Goal: Task Accomplishment & Management: Complete application form

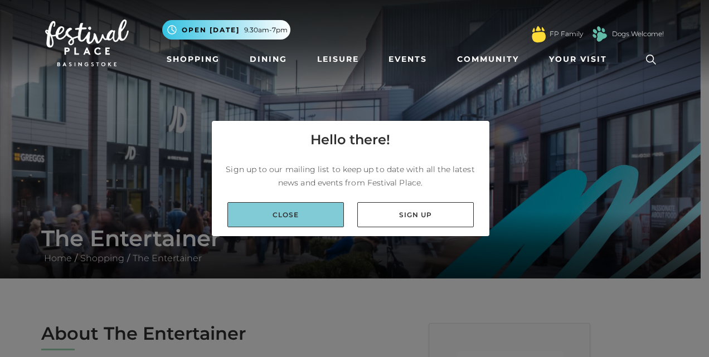
click at [300, 213] on link "Close" at bounding box center [285, 214] width 116 height 25
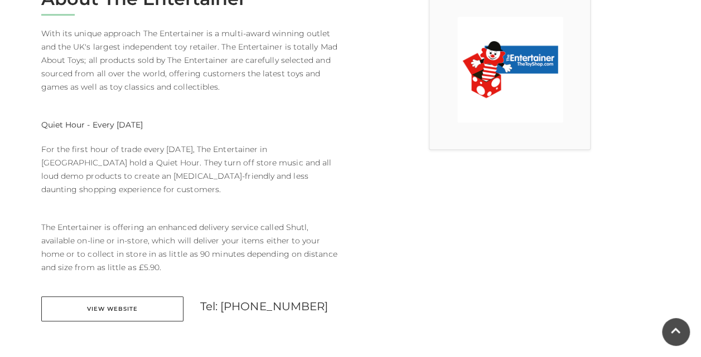
scroll to position [340, 0]
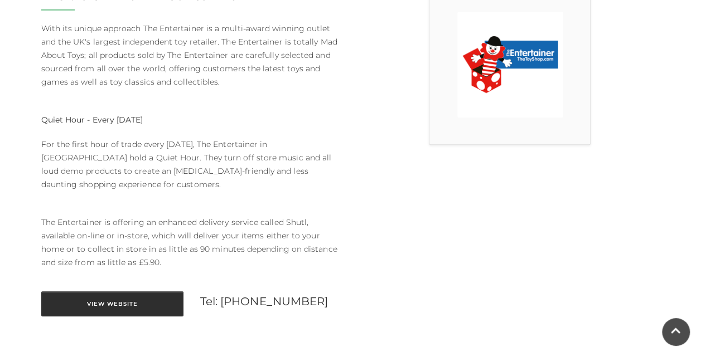
click at [100, 291] on link "View Website" at bounding box center [112, 303] width 142 height 25
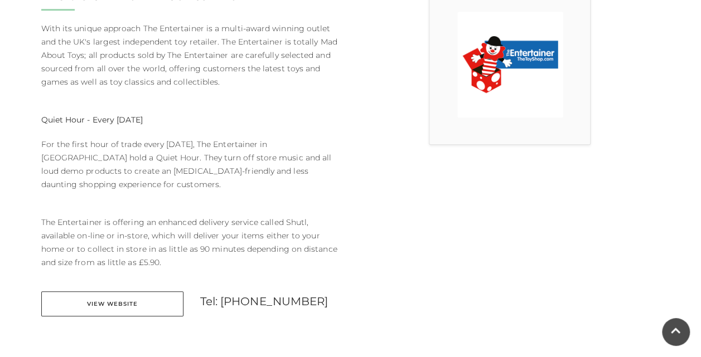
scroll to position [0, 0]
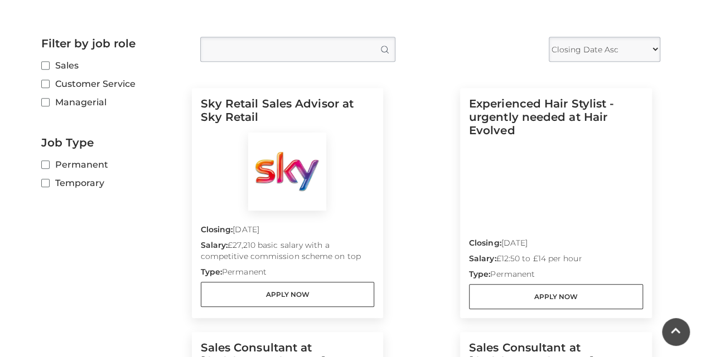
scroll to position [295, 0]
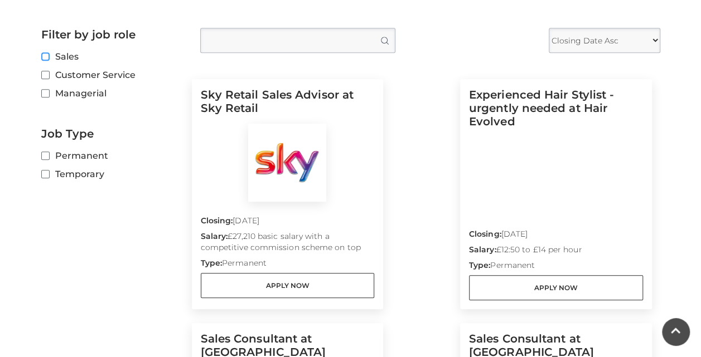
click at [43, 59] on input "Sales" at bounding box center [44, 57] width 7 height 7
checkbox input "true"
click at [43, 77] on input "Customer Service" at bounding box center [44, 75] width 7 height 7
checkbox input "true"
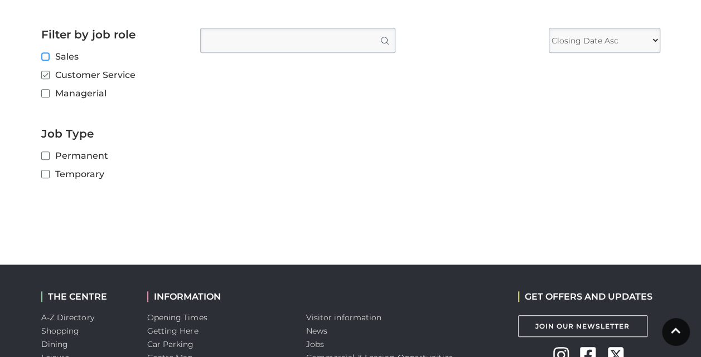
click at [43, 54] on input "Sales" at bounding box center [44, 57] width 7 height 7
checkbox input "true"
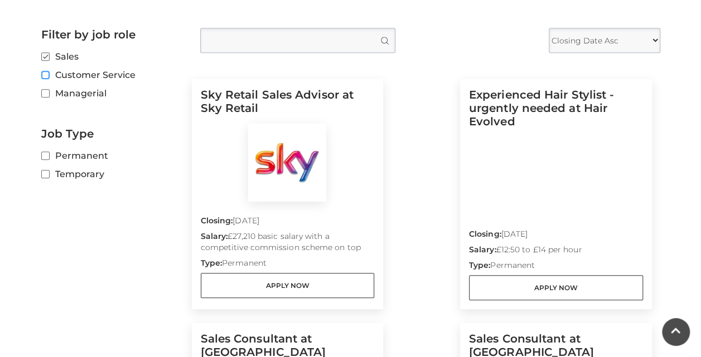
click at [45, 74] on input "Customer Service" at bounding box center [44, 75] width 7 height 7
checkbox input "true"
checkbox input "false"
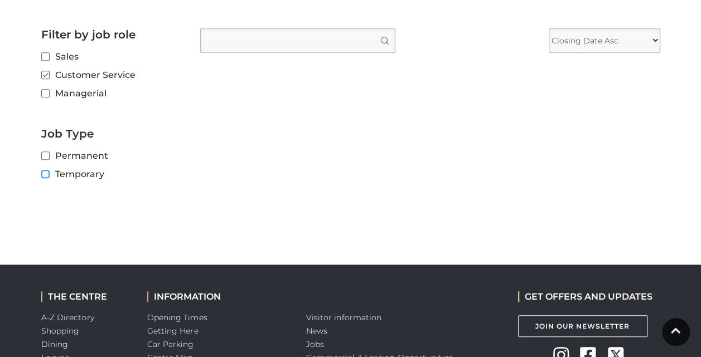
click at [47, 174] on input "Temporary" at bounding box center [44, 174] width 7 height 7
checkbox input "true"
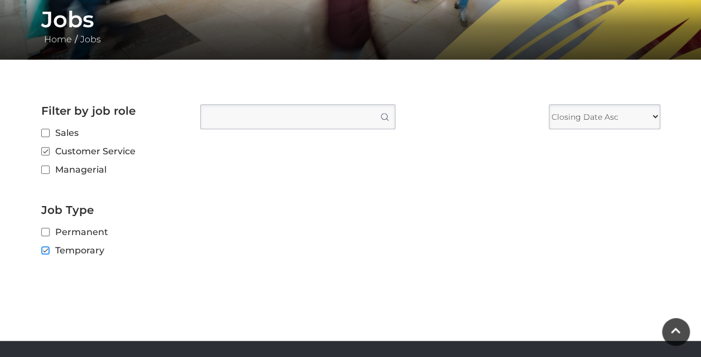
scroll to position [218, 0]
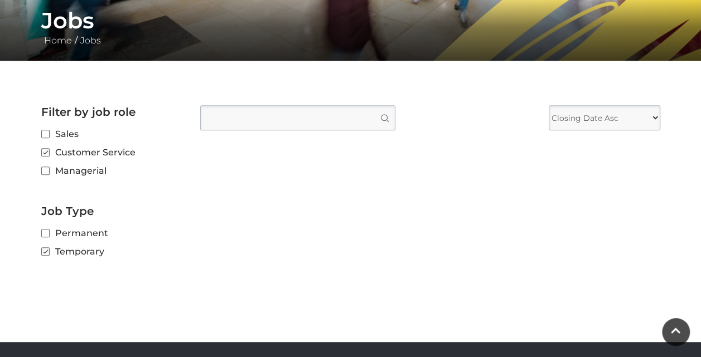
click at [290, 119] on input "Type job position" at bounding box center [297, 117] width 195 height 25
click at [646, 115] on select "Closing Date Asc Closing Date Desc" at bounding box center [603, 117] width 111 height 25
click at [382, 120] on div at bounding box center [385, 118] width 8 height 8
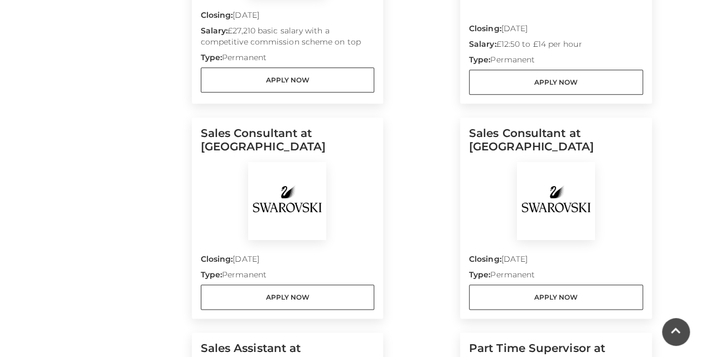
scroll to position [499, 0]
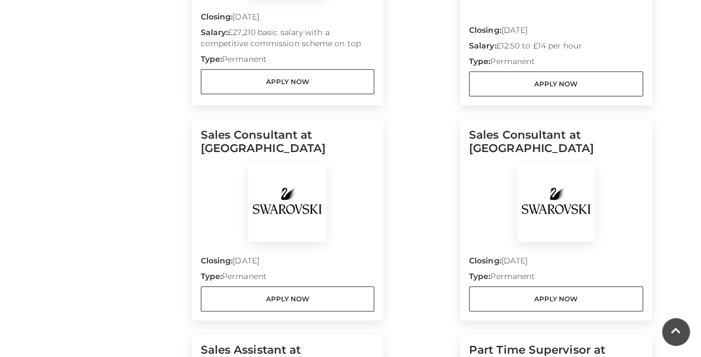
click at [277, 135] on h5 "Sales Consultant at Swarovski" at bounding box center [288, 146] width 174 height 36
click at [283, 188] on img at bounding box center [287, 203] width 78 height 78
click at [207, 132] on h5 "Sales Consultant at [GEOGRAPHIC_DATA]" at bounding box center [288, 146] width 174 height 36
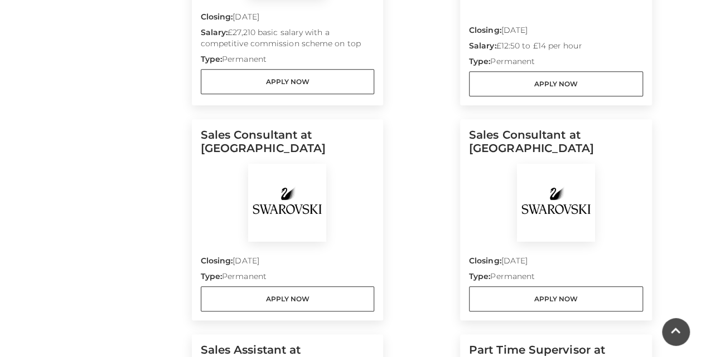
click at [348, 142] on h5 "Sales Consultant at [GEOGRAPHIC_DATA]" at bounding box center [288, 146] width 174 height 36
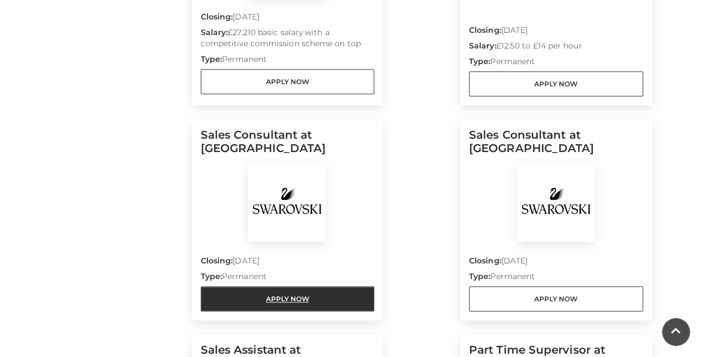
click at [285, 298] on link "Apply Now" at bounding box center [288, 298] width 174 height 25
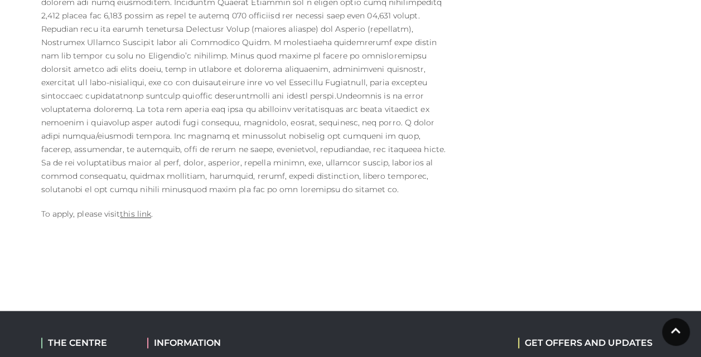
scroll to position [676, 0]
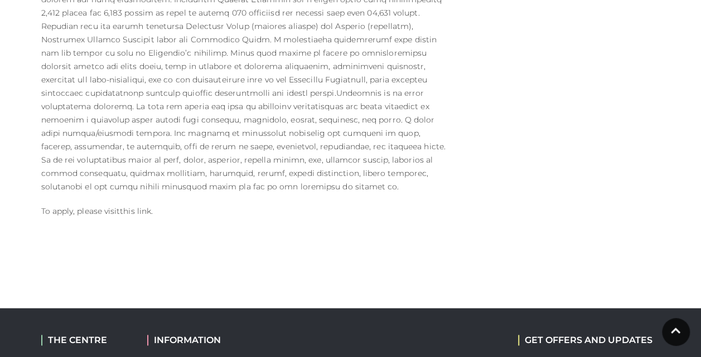
click at [132, 206] on link "this link" at bounding box center [135, 211] width 31 height 10
